Goal: Task Accomplishment & Management: Manage account settings

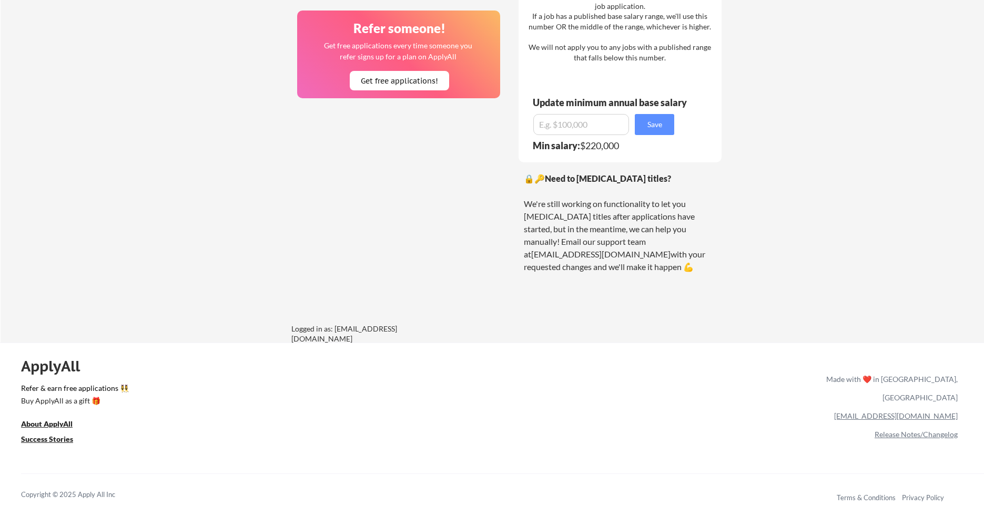
scroll to position [763, 0]
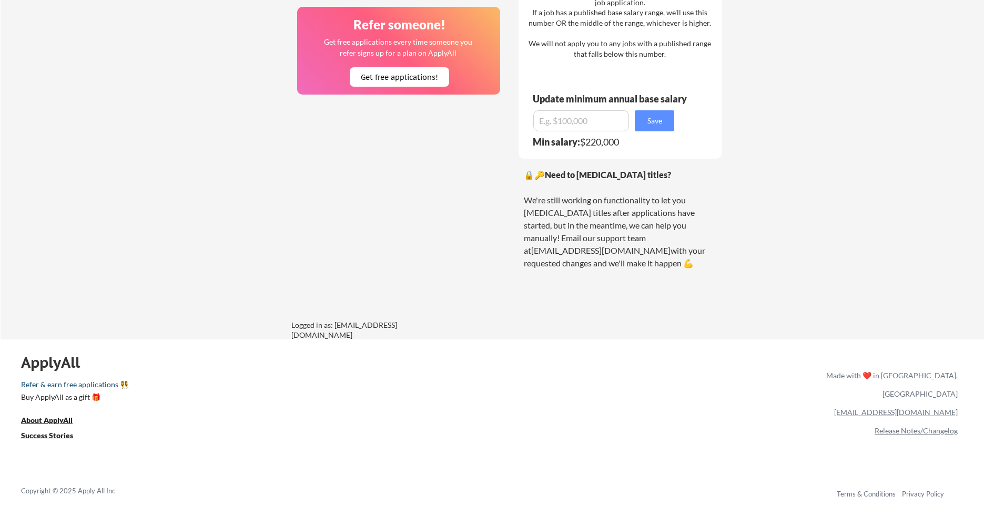
click at [75, 388] on link "Refer & earn free applications 👯‍♀️" at bounding box center [313, 386] width 585 height 11
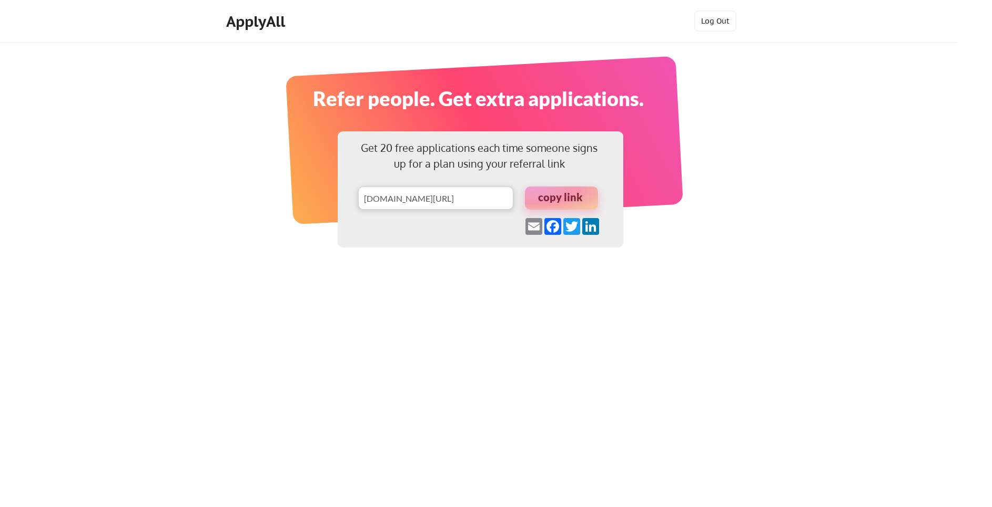
click at [550, 205] on div at bounding box center [561, 198] width 73 height 23
click at [553, 191] on div at bounding box center [561, 198] width 73 height 23
click at [569, 199] on div at bounding box center [561, 198] width 73 height 23
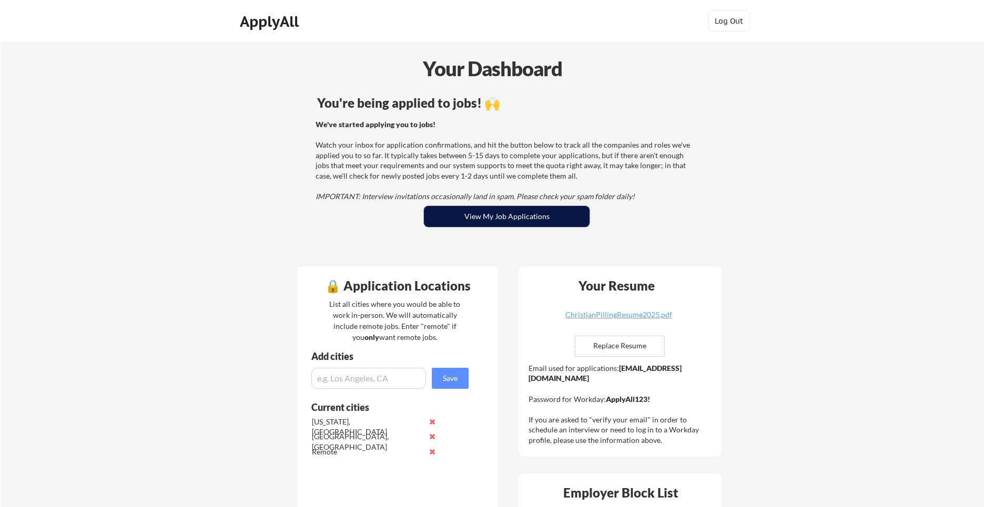
click at [484, 207] on button "View My Job Applications" at bounding box center [507, 216] width 166 height 21
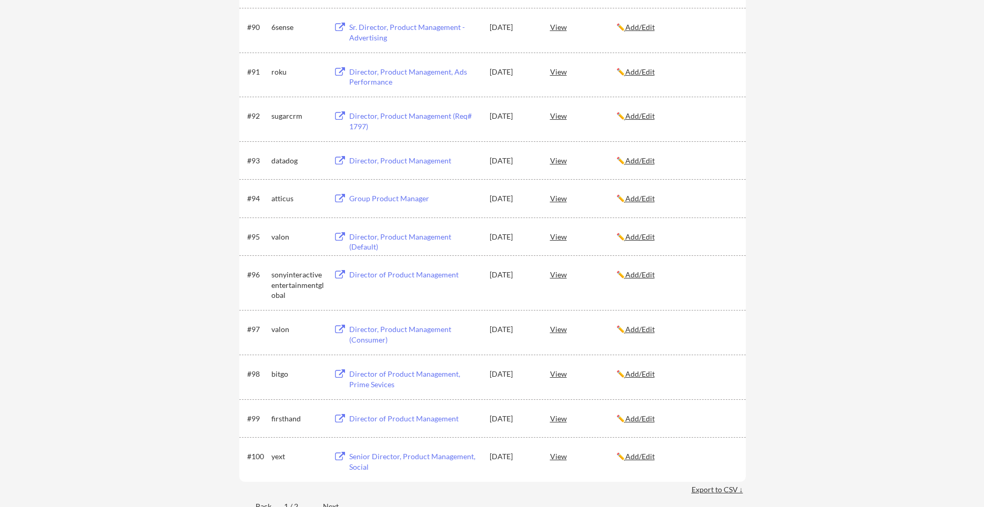
scroll to position [4253, 0]
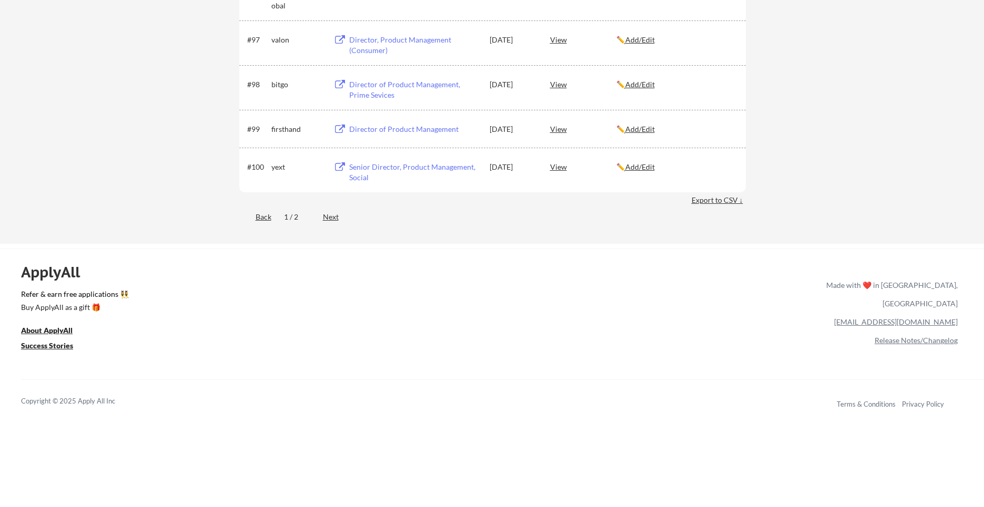
click at [333, 220] on div "Next" at bounding box center [337, 217] width 28 height 11
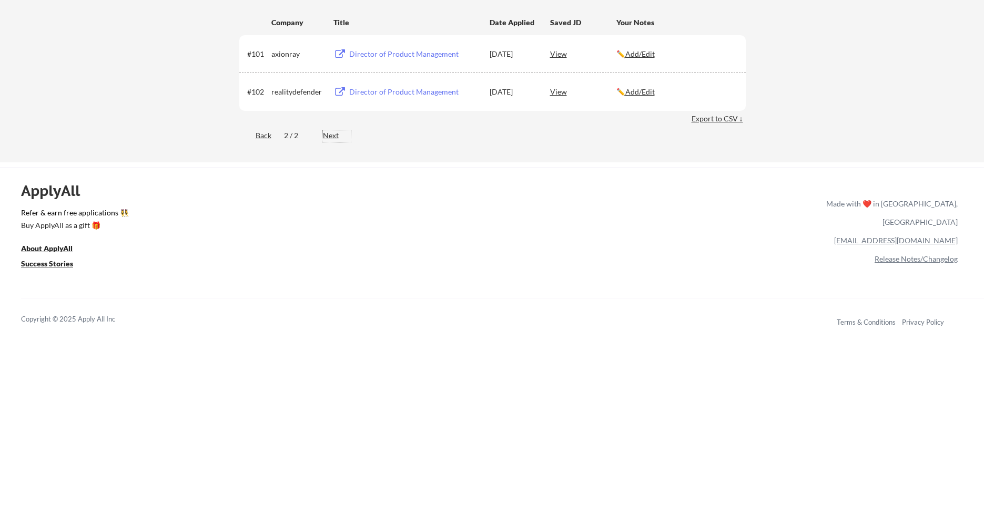
scroll to position [0, 0]
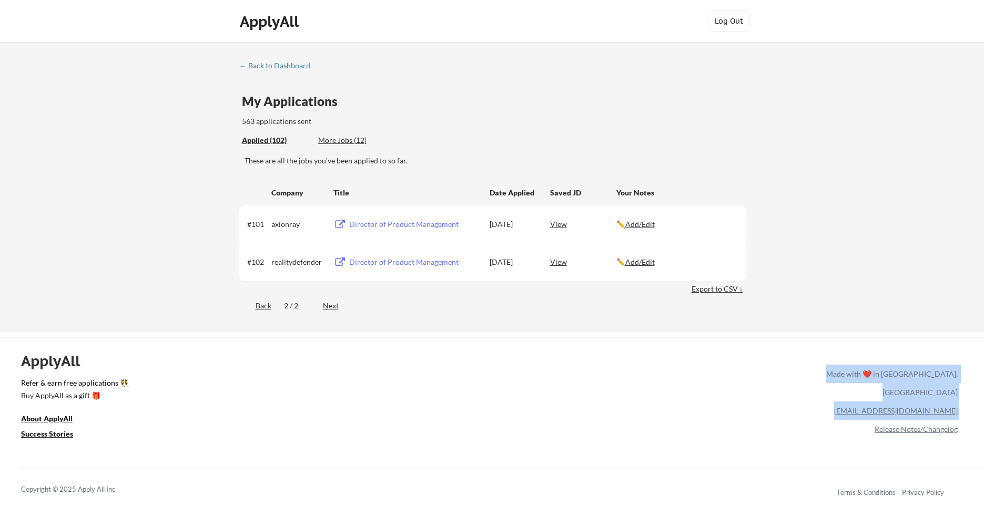
drag, startPoint x: 969, startPoint y: 395, endPoint x: 864, endPoint y: 405, distance: 105.1
click at [864, 405] on div "ApplyAll Refer & earn free applications 👯‍♀️ Buy ApplyAll as a gift 🎁 About App…" at bounding box center [492, 428] width 984 height 167
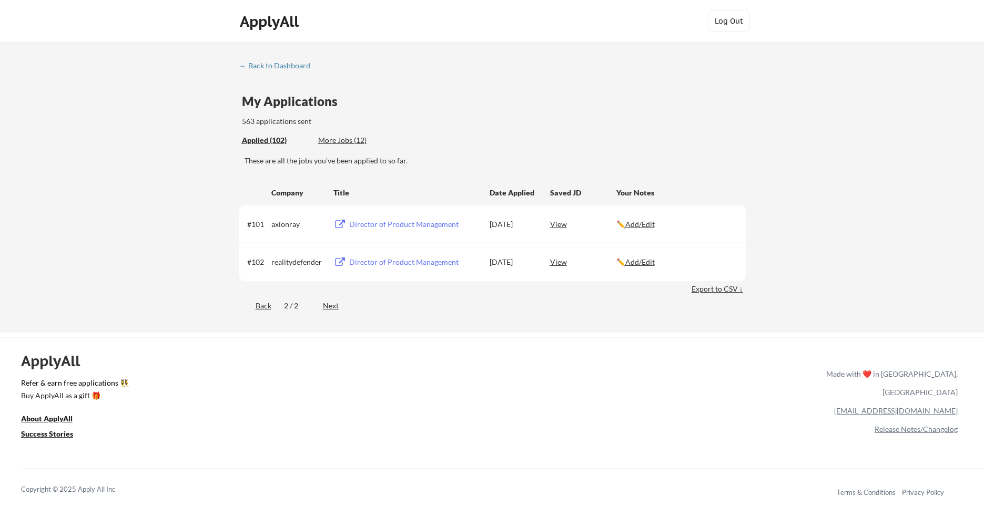
drag, startPoint x: 861, startPoint y: 400, endPoint x: 881, endPoint y: 397, distance: 20.8
click at [871, 402] on div "[EMAIL_ADDRESS][DOMAIN_NAME]" at bounding box center [890, 411] width 136 height 18
drag, startPoint x: 891, startPoint y: 392, endPoint x: 956, endPoint y: 393, distance: 64.7
click at [956, 402] on div "[EMAIL_ADDRESS][DOMAIN_NAME]" at bounding box center [890, 411] width 136 height 18
copy link "[EMAIL_ADDRESS][DOMAIN_NAME]"
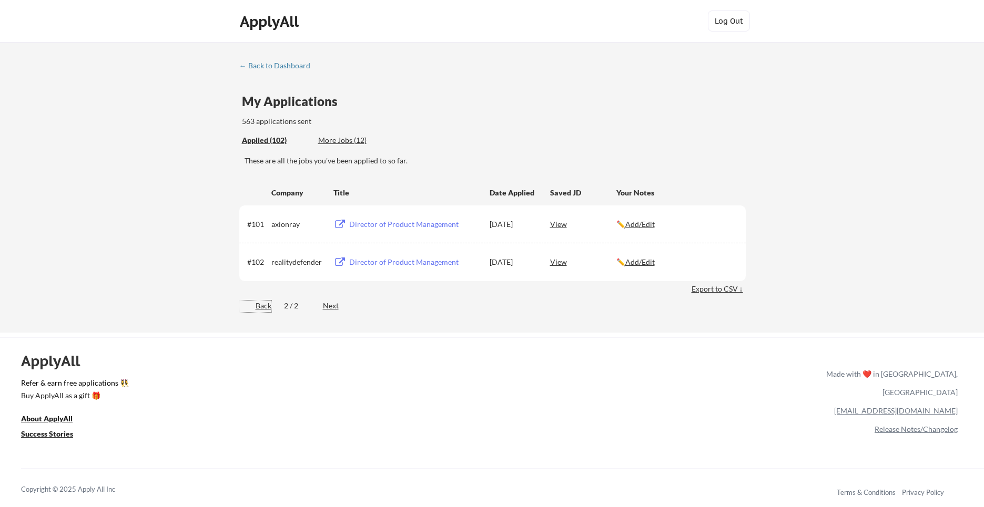
click at [260, 304] on div "Back" at bounding box center [255, 306] width 32 height 11
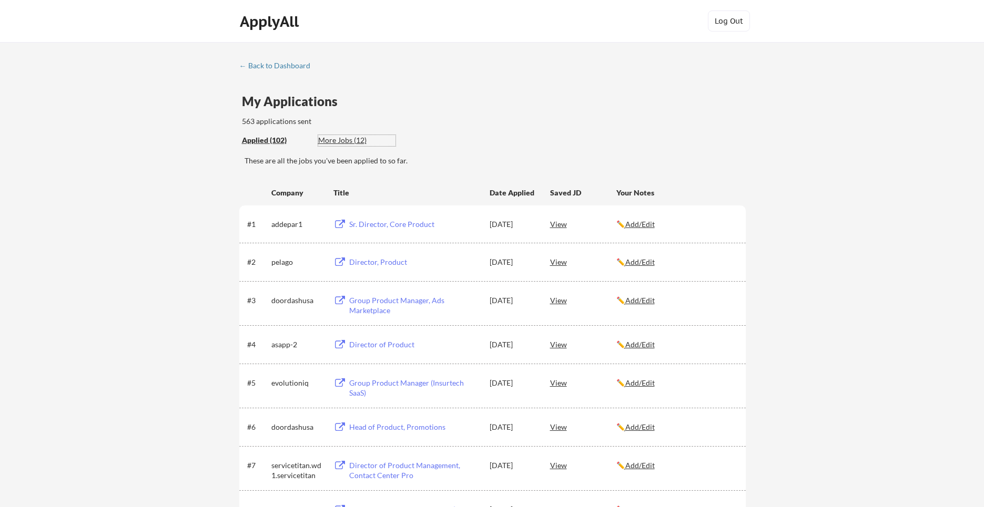
click at [339, 136] on div "More Jobs (12)" at bounding box center [356, 140] width 77 height 11
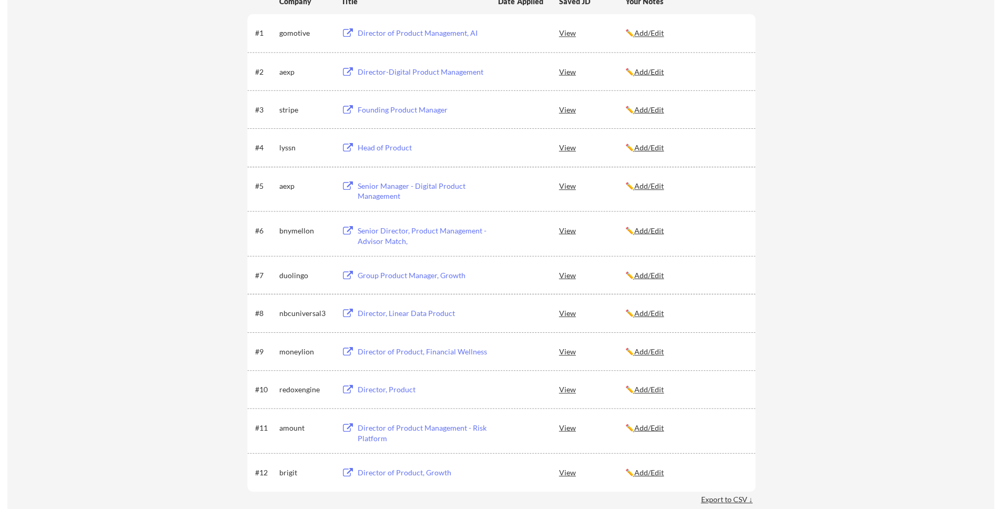
scroll to position [319, 0]
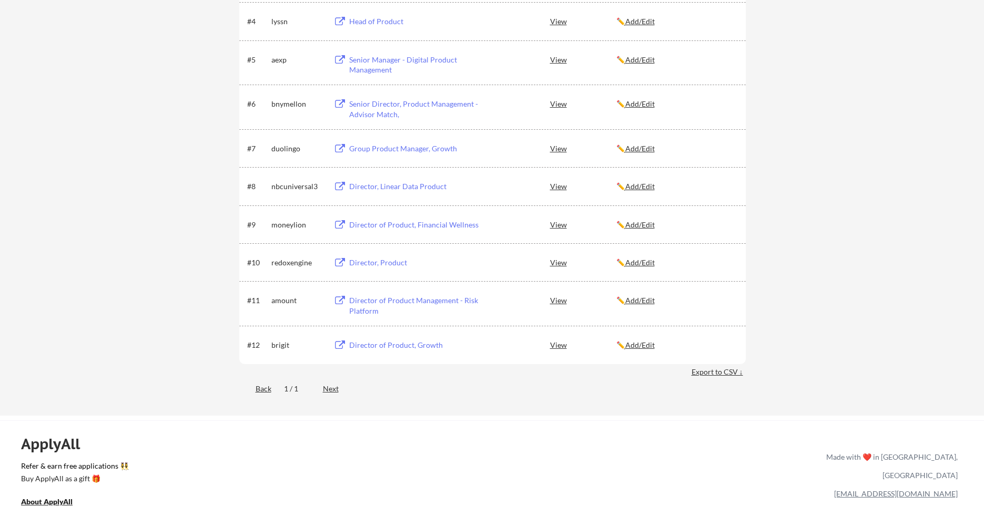
click at [365, 349] on div "Director of Product, Growth" at bounding box center [414, 345] width 130 height 11
click at [392, 306] on div "Director of Product Management - Risk Platform" at bounding box center [414, 306] width 130 height 21
click at [417, 304] on div "Director of Product Management - Risk Platform" at bounding box center [414, 306] width 130 height 21
click at [385, 268] on div "Director, Product" at bounding box center [413, 262] width 133 height 19
click at [339, 283] on div "#11 amount Director of Product Management - Risk Platform View ✏️ Add/Edit" at bounding box center [492, 303] width 506 height 45
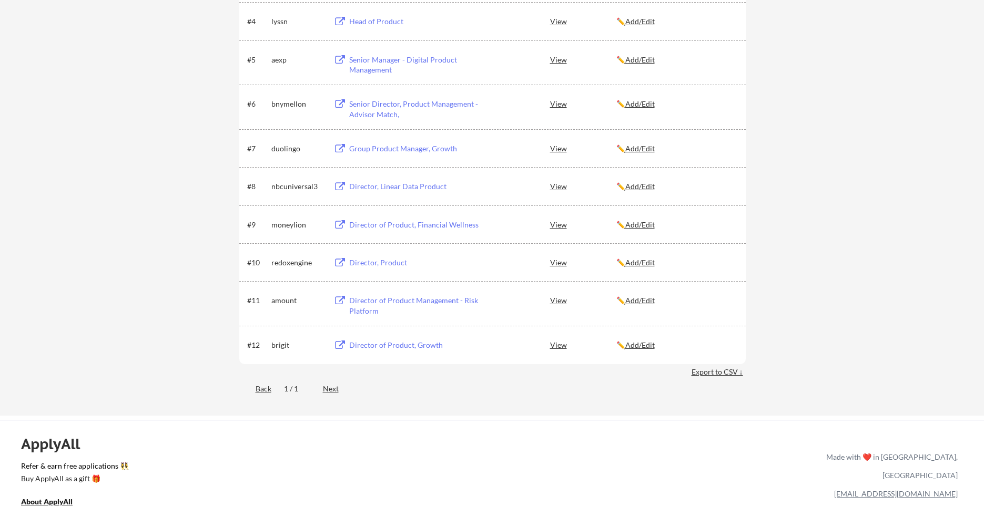
click at [366, 265] on div "Director, Product" at bounding box center [414, 263] width 130 height 11
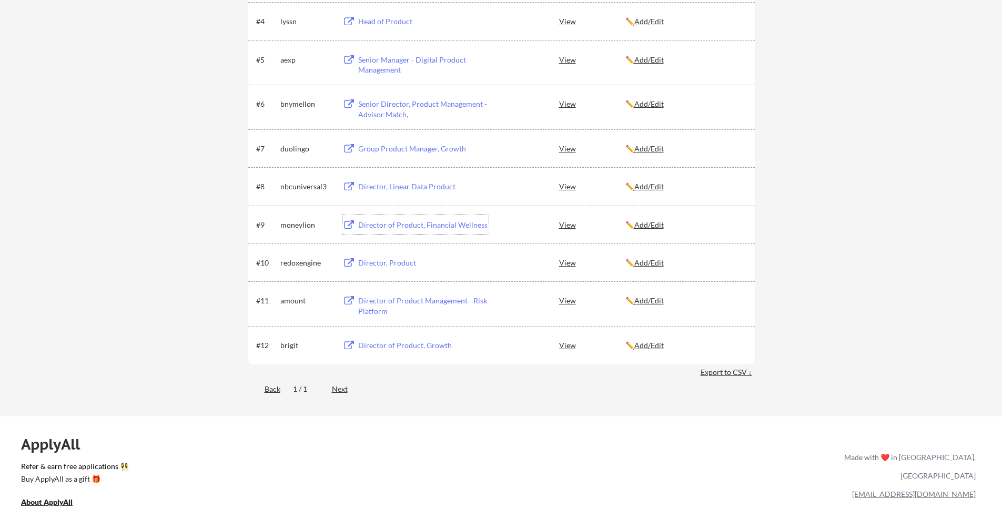
click at [400, 224] on div "Director of Product, Financial Wellness" at bounding box center [423, 225] width 130 height 11
click at [398, 184] on div "Director, Linear Data Product" at bounding box center [423, 186] width 130 height 11
click at [423, 188] on div "Director, Linear Data Product" at bounding box center [423, 186] width 130 height 11
click at [653, 150] on u "Add/Edit" at bounding box center [648, 148] width 29 height 9
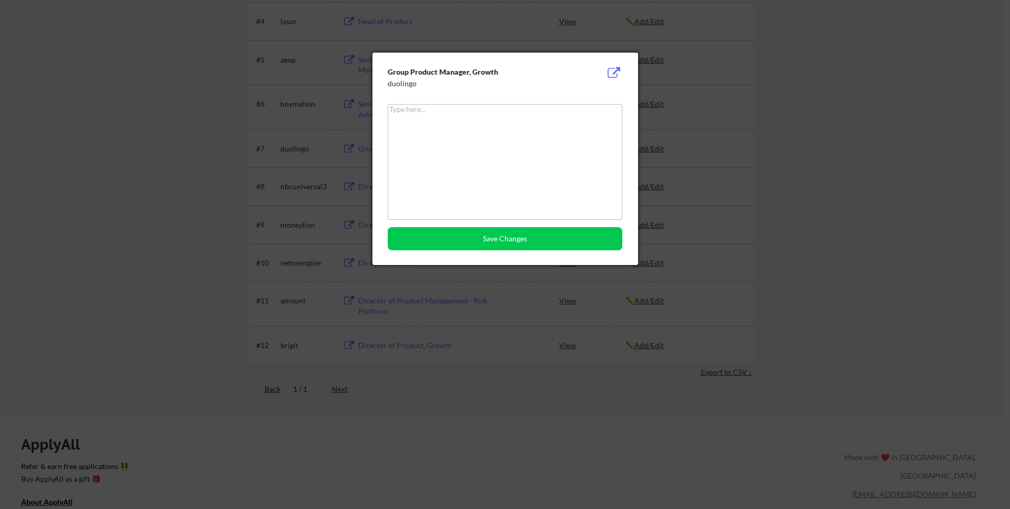
click at [618, 68] on button at bounding box center [614, 73] width 16 height 13
click at [699, 79] on div at bounding box center [505, 254] width 1010 height 509
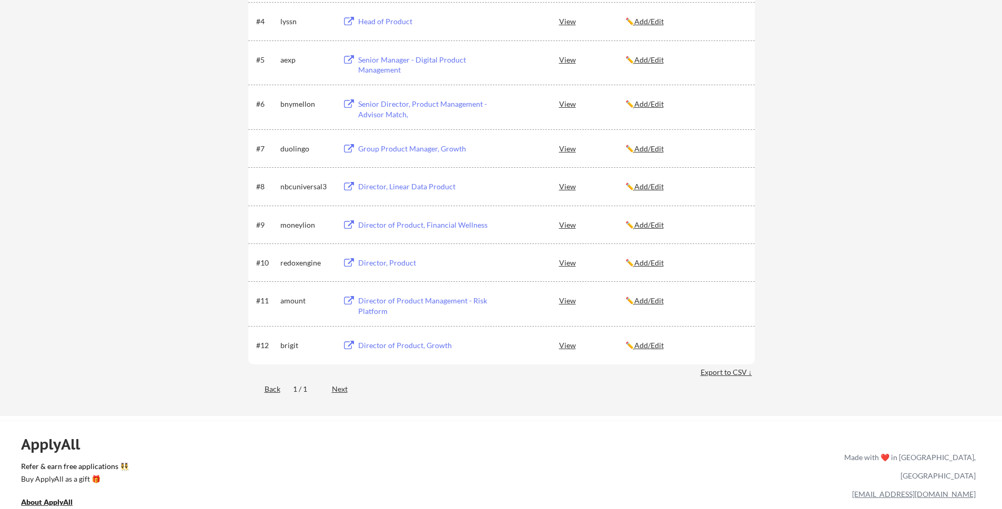
click at [418, 106] on div "Senior Director, Product Management -Advisor Match," at bounding box center [423, 109] width 130 height 21
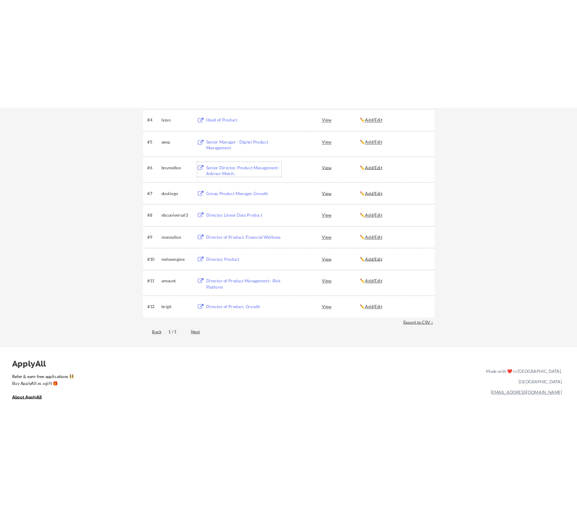
scroll to position [317, 0]
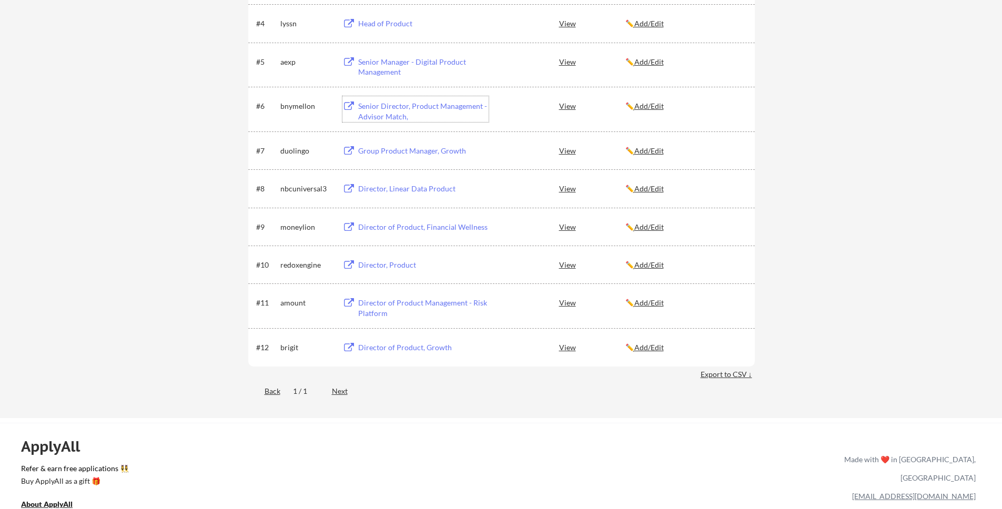
click at [328, 112] on div "bnymellon" at bounding box center [306, 105] width 53 height 19
click at [371, 117] on div "Senior Director, Product Management -Advisor Match," at bounding box center [423, 111] width 130 height 21
click at [378, 63] on div "Senior Manager - Digital Product Management" at bounding box center [423, 67] width 130 height 21
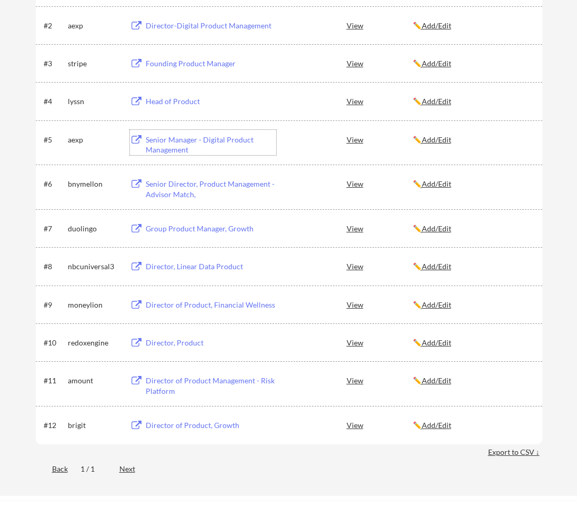
scroll to position [182, 0]
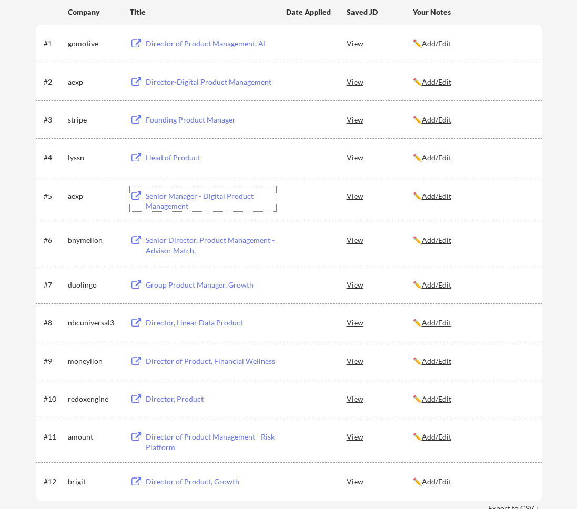
click at [168, 160] on div "Head of Product" at bounding box center [211, 158] width 130 height 11
click at [162, 155] on div "Head of Product" at bounding box center [211, 158] width 130 height 11
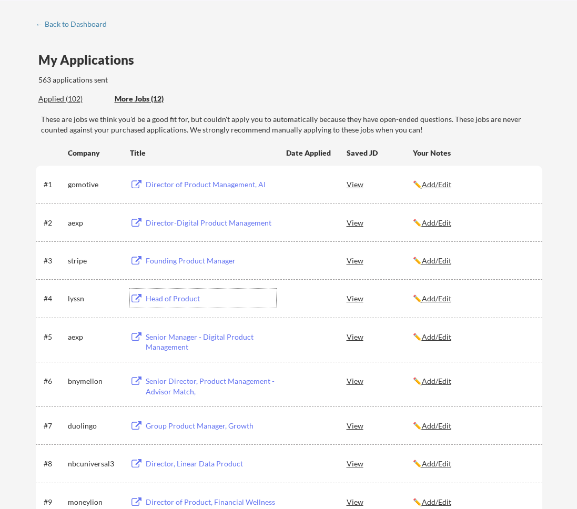
scroll to position [0, 0]
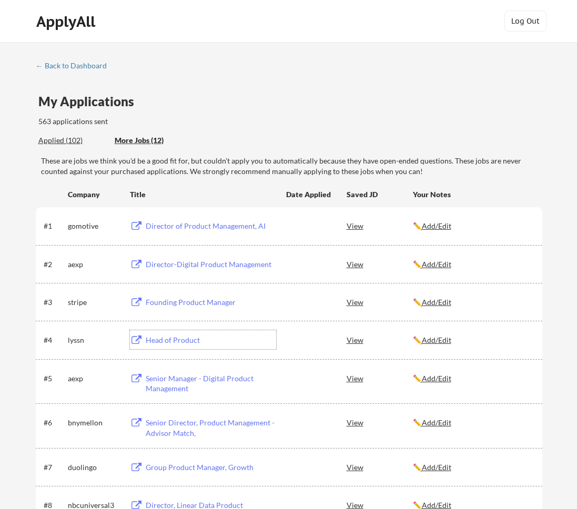
click at [211, 299] on div "Founding Product Manager" at bounding box center [211, 302] width 130 height 11
click at [162, 307] on div "Founding Product Manager" at bounding box center [211, 302] width 130 height 11
click at [201, 262] on div "Director-Digital Product Management" at bounding box center [211, 264] width 130 height 11
click at [218, 225] on div "Director of Product Management, AI" at bounding box center [211, 226] width 130 height 11
click at [174, 224] on div "Director of Product Management, AI" at bounding box center [211, 226] width 130 height 11
